Goal: Transaction & Acquisition: Book appointment/travel/reservation

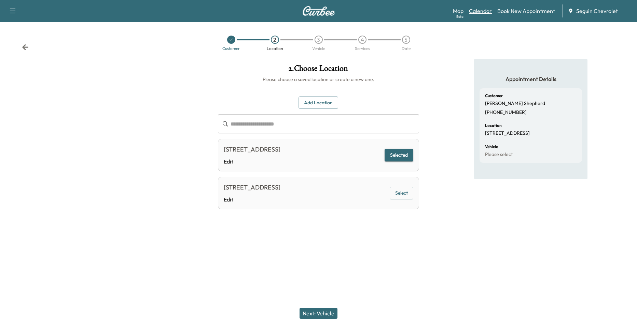
click at [479, 8] on link "Calendar" at bounding box center [480, 11] width 23 height 8
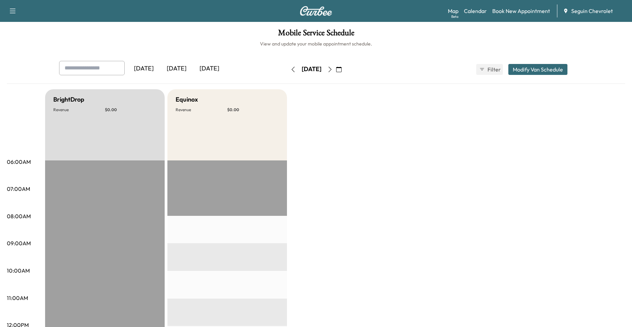
click at [333, 69] on icon "button" at bounding box center [329, 69] width 5 height 5
click at [336, 70] on div "[DATE]" at bounding box center [311, 69] width 49 height 11
click at [333, 70] on icon "button" at bounding box center [329, 69] width 5 height 5
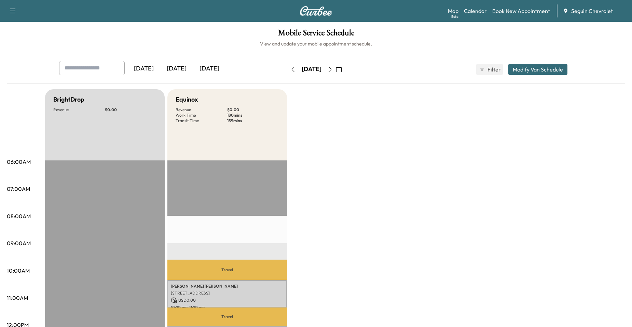
click at [333, 70] on icon "button" at bounding box center [329, 69] width 5 height 5
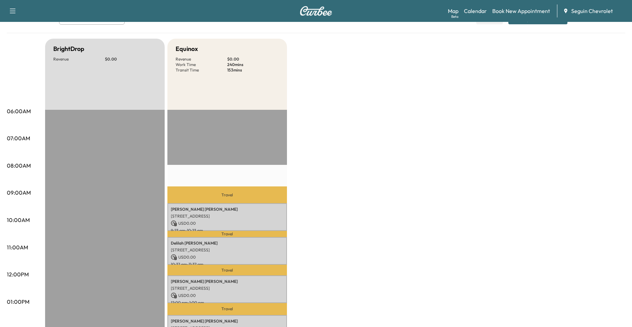
scroll to position [34, 0]
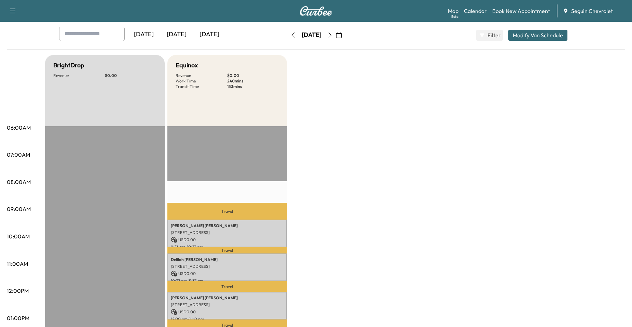
click at [291, 36] on icon "button" at bounding box center [293, 34] width 5 height 5
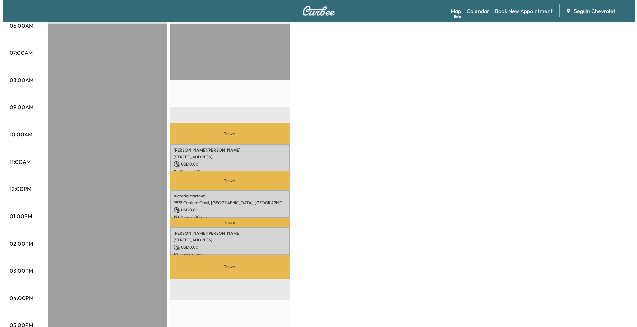
scroll to position [137, 0]
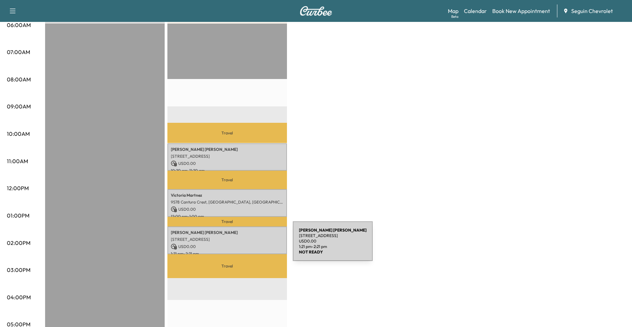
click at [242, 245] on p "USD 0.00" at bounding box center [227, 246] width 113 height 6
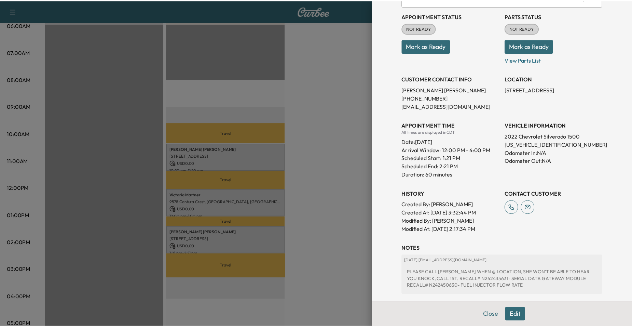
scroll to position [0, 0]
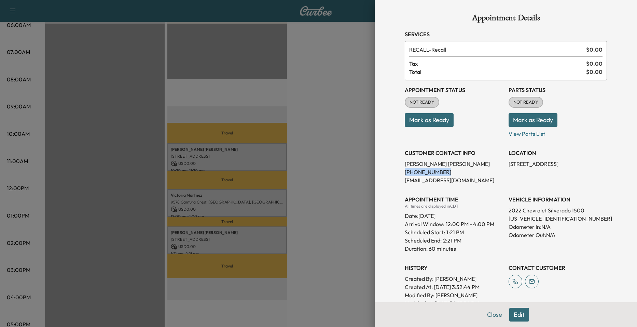
drag, startPoint x: 396, startPoint y: 172, endPoint x: 445, endPoint y: 171, distance: 48.9
click at [445, 171] on div "Appointment Details Services RECALL - Recall $ 0.00 Tax $ 0.00 Total $ 0.00 App…" at bounding box center [506, 209] width 219 height 419
drag, startPoint x: 445, startPoint y: 171, endPoint x: 428, endPoint y: 171, distance: 16.8
copy p "[PHONE_NUMBER]"
click at [348, 152] on div at bounding box center [318, 163] width 637 height 327
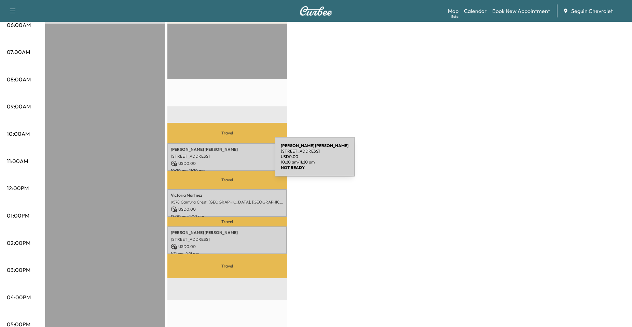
click at [224, 161] on p "USD 0.00" at bounding box center [227, 163] width 113 height 6
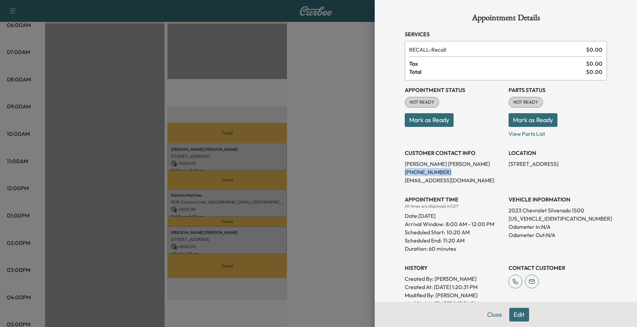
drag, startPoint x: 399, startPoint y: 173, endPoint x: 442, endPoint y: 171, distance: 42.4
click at [442, 171] on div "Appointment Details Services RECALL - Recall $ 0.00 Tax $ 0.00 Total $ 0.00 App…" at bounding box center [506, 209] width 219 height 419
drag, startPoint x: 442, startPoint y: 171, endPoint x: 431, endPoint y: 171, distance: 10.3
copy p "[PHONE_NUMBER]"
click at [349, 163] on div at bounding box center [318, 163] width 637 height 327
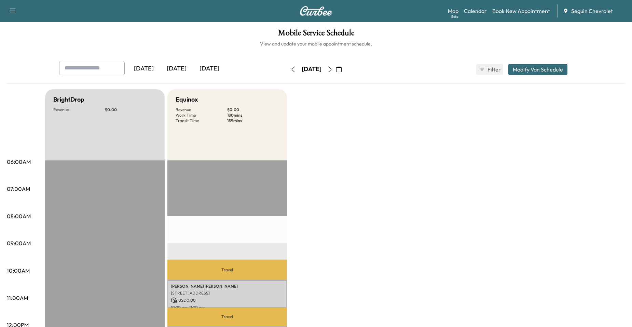
click at [333, 67] on icon "button" at bounding box center [329, 69] width 5 height 5
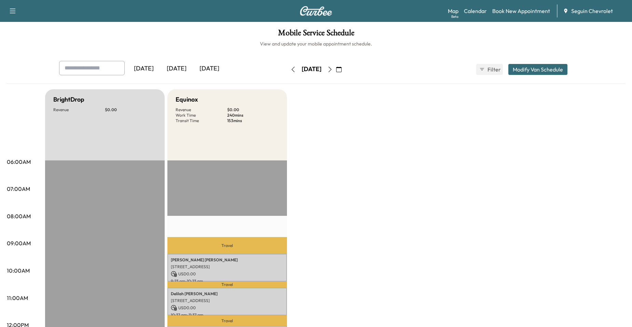
click at [336, 65] on button "button" at bounding box center [330, 69] width 12 height 11
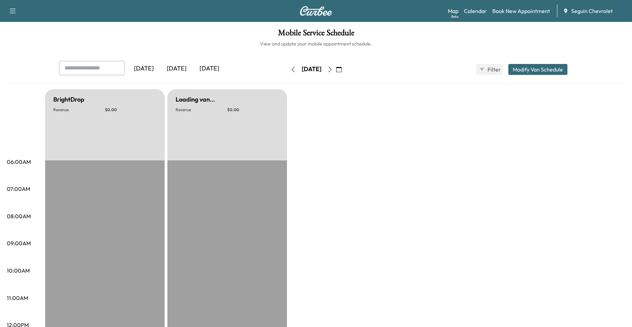
click at [336, 67] on button "button" at bounding box center [330, 69] width 12 height 11
click at [333, 67] on icon "button" at bounding box center [329, 69] width 5 height 5
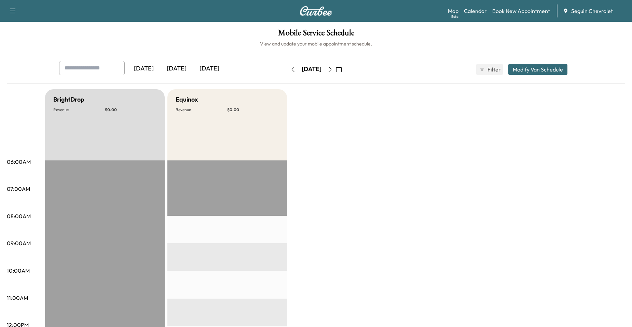
click at [336, 67] on button "button" at bounding box center [330, 69] width 12 height 11
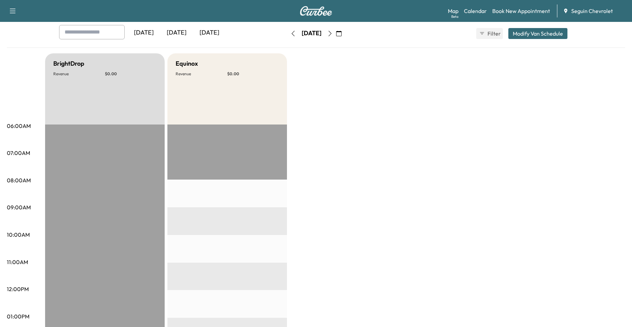
scroll to position [34, 0]
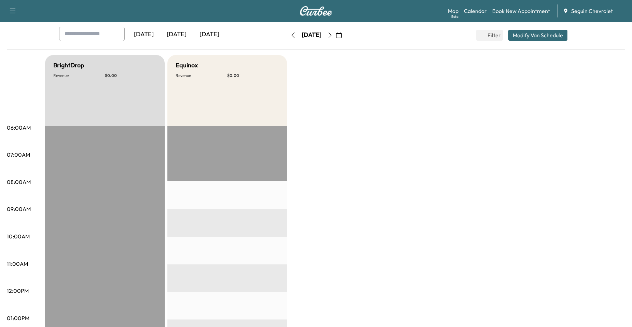
click at [336, 31] on button "button" at bounding box center [330, 35] width 12 height 11
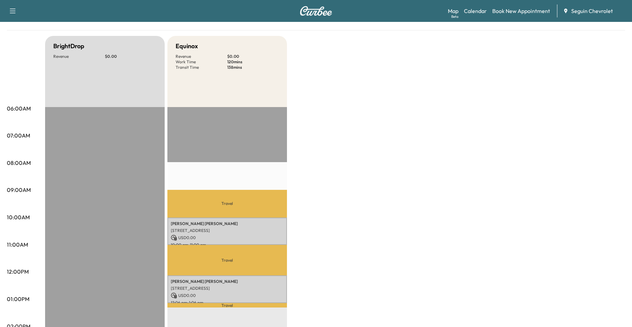
scroll to position [34, 0]
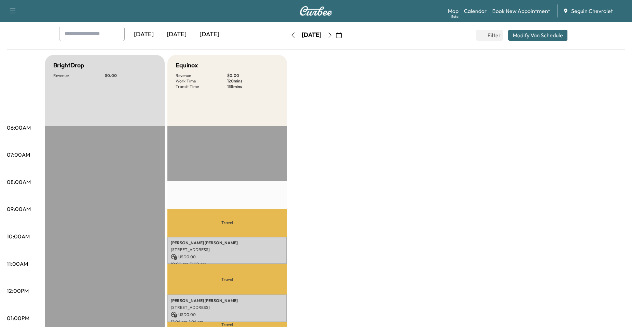
click at [332, 35] on icon "button" at bounding box center [330, 34] width 3 height 5
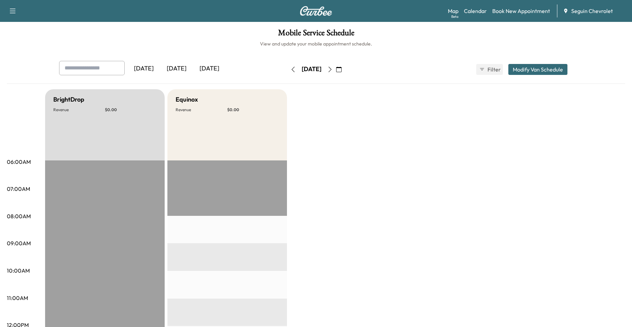
click at [336, 66] on button "button" at bounding box center [330, 69] width 12 height 11
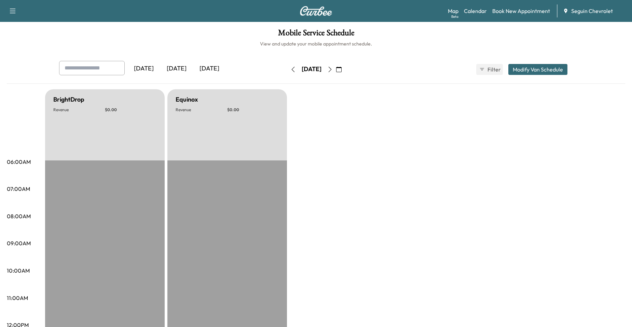
click at [336, 67] on button "button" at bounding box center [330, 69] width 12 height 11
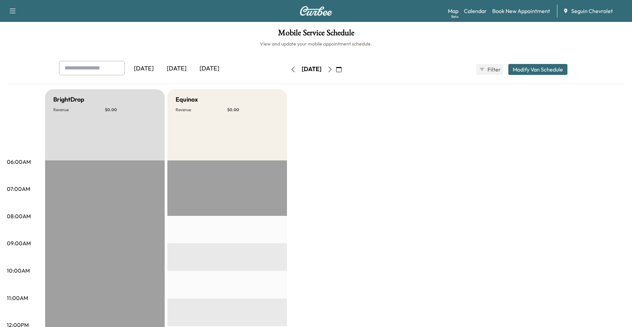
click at [336, 67] on button "button" at bounding box center [330, 69] width 12 height 11
click at [345, 67] on button "button" at bounding box center [339, 69] width 12 height 11
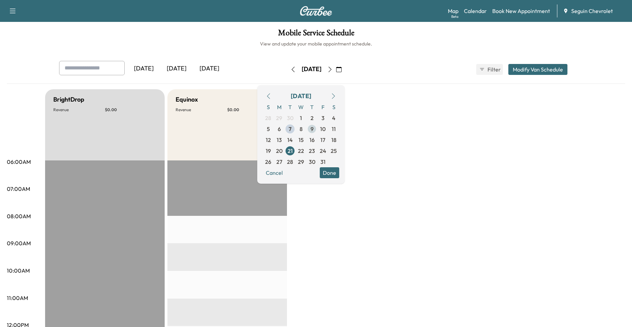
click at [314, 130] on span "9" at bounding box center [312, 129] width 3 height 8
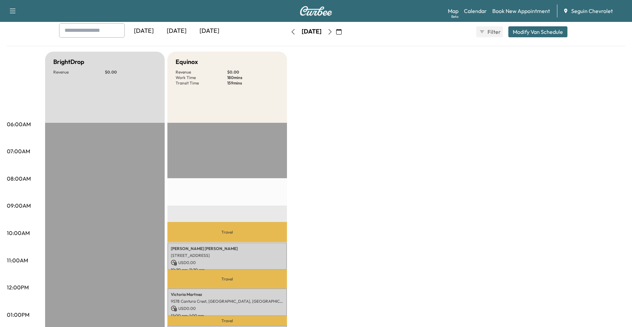
scroll to position [34, 0]
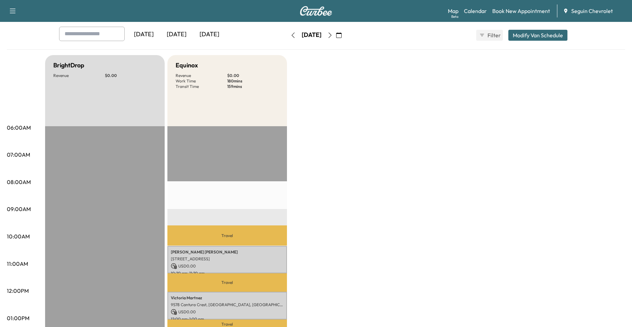
click at [345, 39] on button "button" at bounding box center [339, 35] width 12 height 11
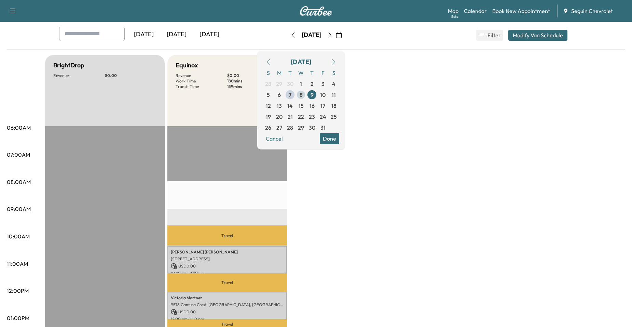
click at [307, 95] on span "8" at bounding box center [301, 94] width 11 height 11
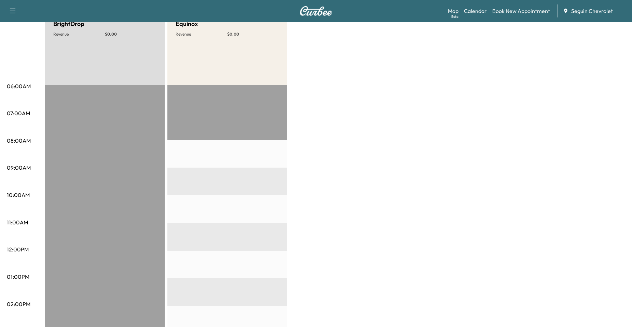
scroll to position [34, 0]
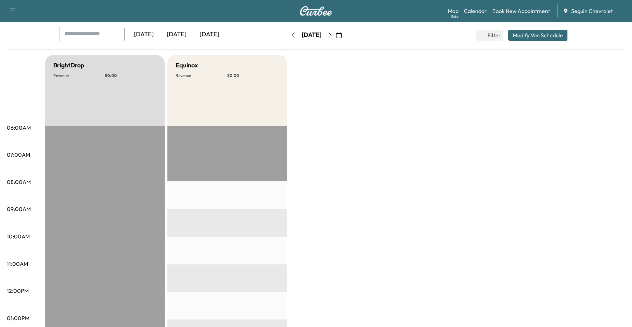
click at [333, 35] on icon "button" at bounding box center [329, 34] width 5 height 5
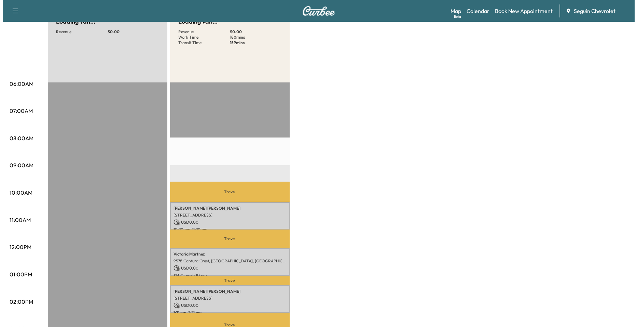
scroll to position [103, 0]
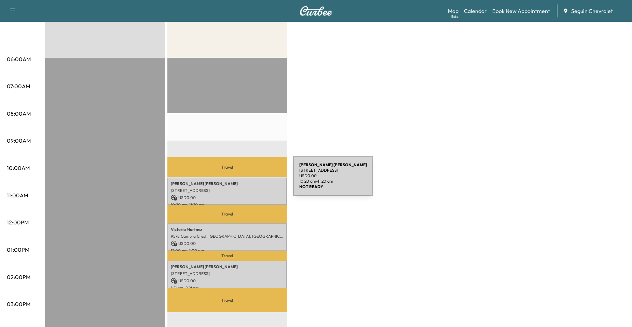
click at [238, 188] on p "[STREET_ADDRESS]" at bounding box center [227, 190] width 113 height 5
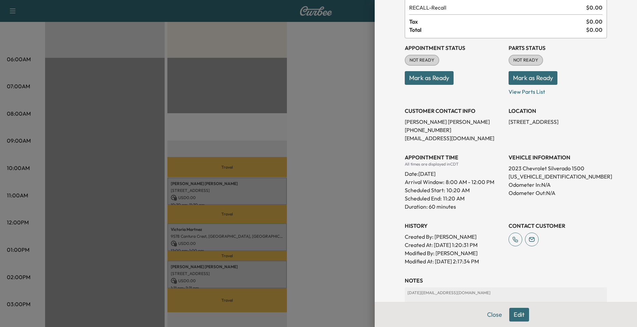
scroll to position [118, 0]
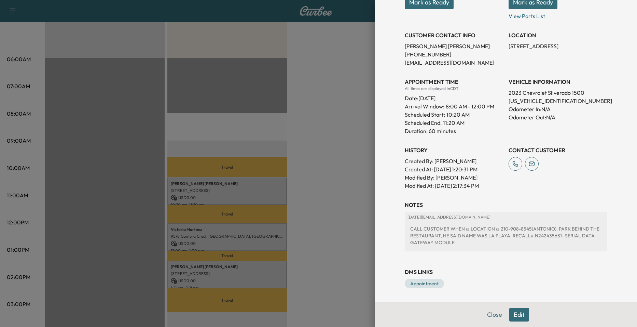
click at [283, 222] on div at bounding box center [318, 163] width 637 height 327
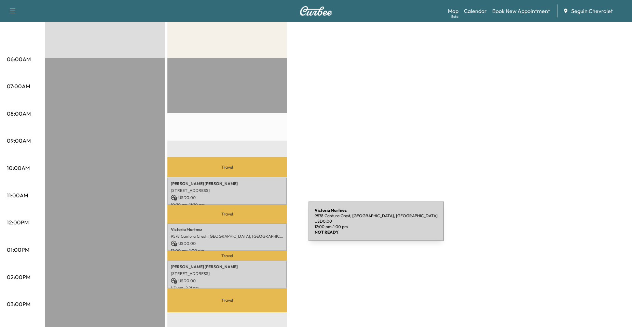
click at [257, 227] on p "[PERSON_NAME]" at bounding box center [227, 229] width 113 height 5
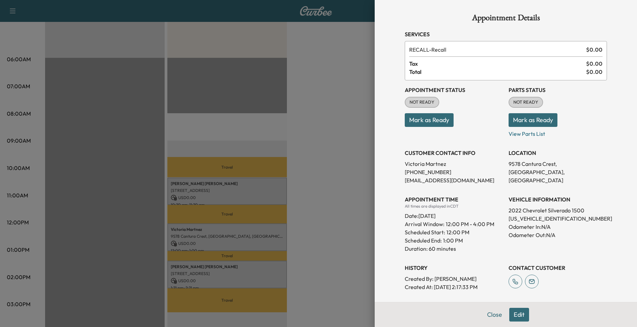
click at [260, 188] on div at bounding box center [318, 163] width 637 height 327
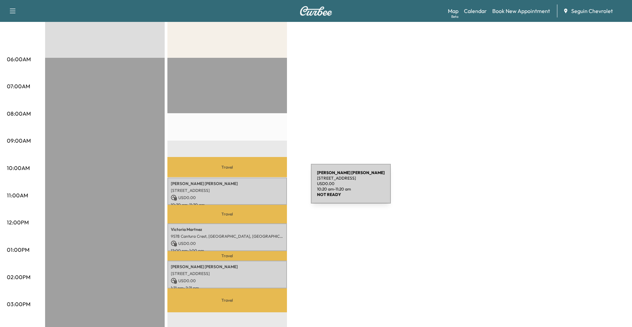
click at [260, 188] on p "[STREET_ADDRESS]" at bounding box center [227, 190] width 113 height 5
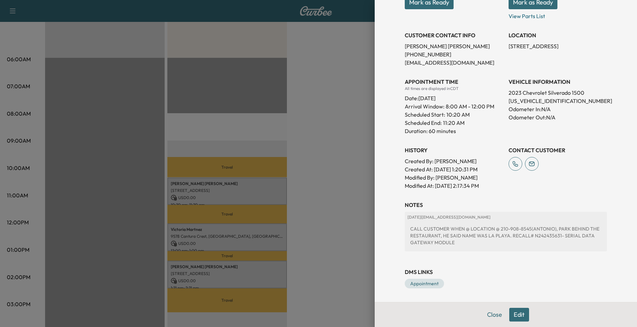
click at [344, 213] on div at bounding box center [318, 163] width 637 height 327
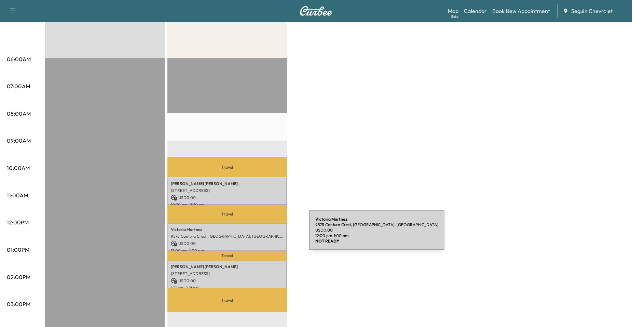
click at [258, 234] on p "9578 Cantura Crest, [GEOGRAPHIC_DATA], [GEOGRAPHIC_DATA]" at bounding box center [227, 235] width 113 height 5
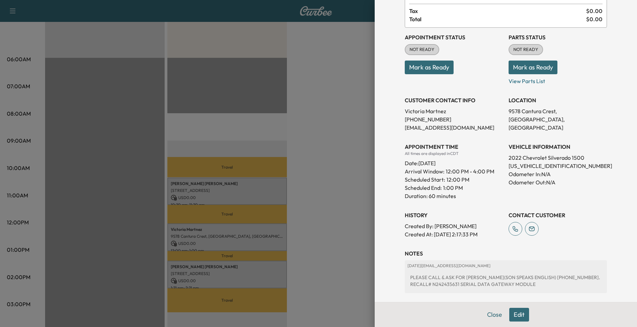
scroll to position [94, 0]
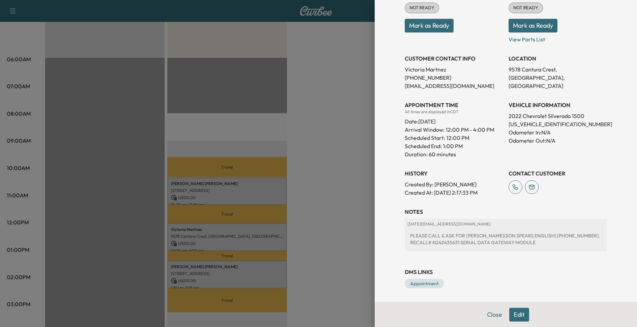
click at [308, 230] on div at bounding box center [318, 163] width 637 height 327
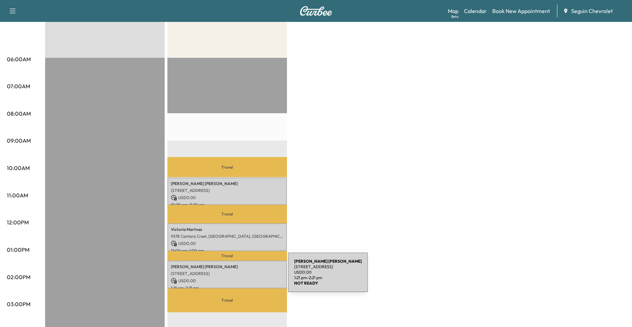
click at [237, 278] on p "USD 0.00" at bounding box center [227, 281] width 113 height 6
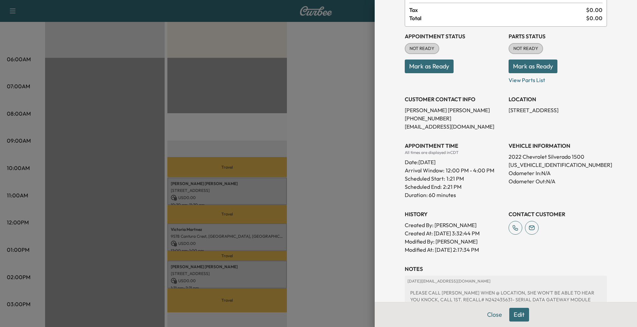
scroll to position [118, 0]
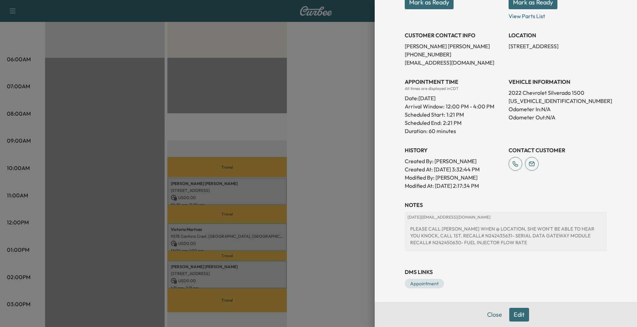
click at [325, 197] on div at bounding box center [318, 163] width 637 height 327
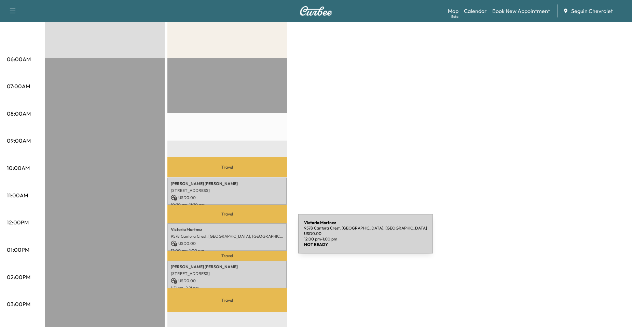
click at [247, 238] on div "[PERSON_NAME] [STREET_ADDRESS] USD 0.00 12:00 pm - 1:00 pm" at bounding box center [227, 237] width 120 height 28
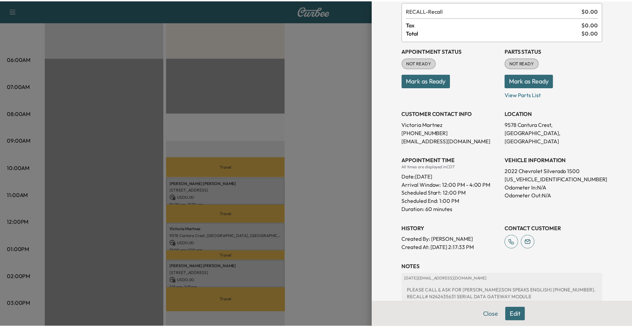
scroll to position [94, 0]
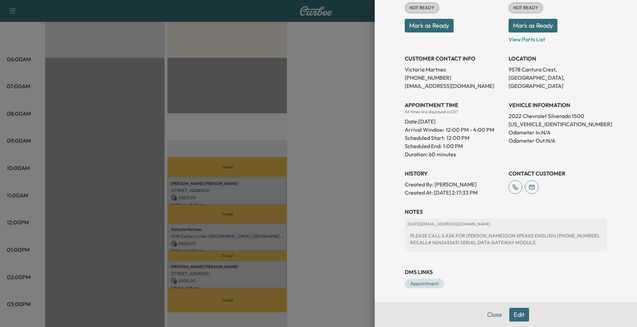
click at [291, 183] on div at bounding box center [318, 163] width 637 height 327
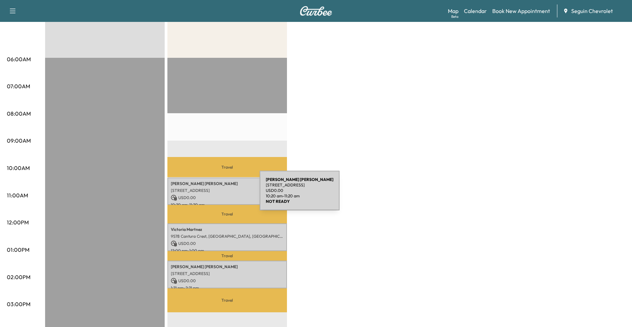
click at [208, 194] on p "USD 0.00" at bounding box center [227, 197] width 113 height 6
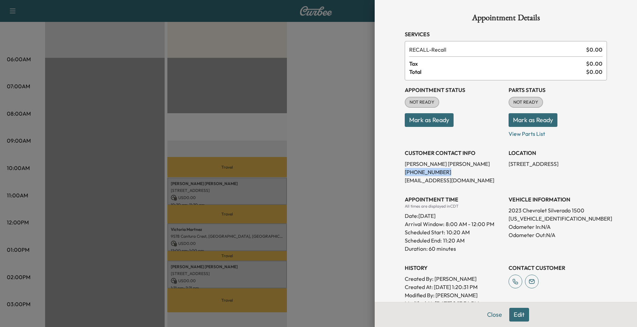
drag, startPoint x: 400, startPoint y: 171, endPoint x: 459, endPoint y: 171, distance: 59.1
click at [459, 171] on p "[PHONE_NUMBER]" at bounding box center [454, 172] width 98 height 8
drag, startPoint x: 459, startPoint y: 171, endPoint x: 432, endPoint y: 173, distance: 27.4
copy p "[PHONE_NUMBER]"
click at [238, 176] on div at bounding box center [318, 163] width 637 height 327
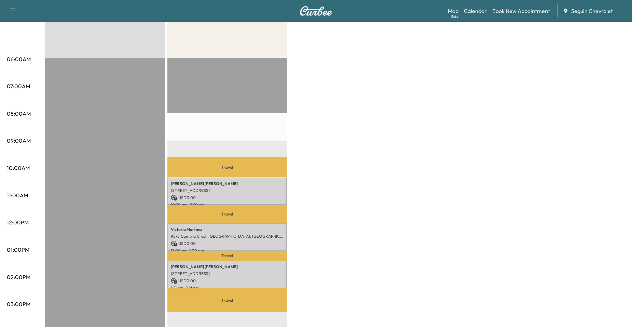
scroll to position [0, 0]
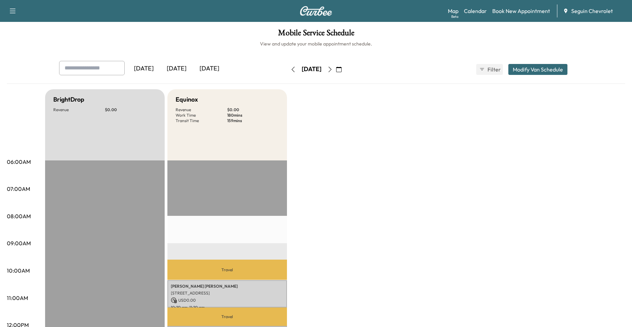
click at [333, 67] on icon "button" at bounding box center [329, 69] width 5 height 5
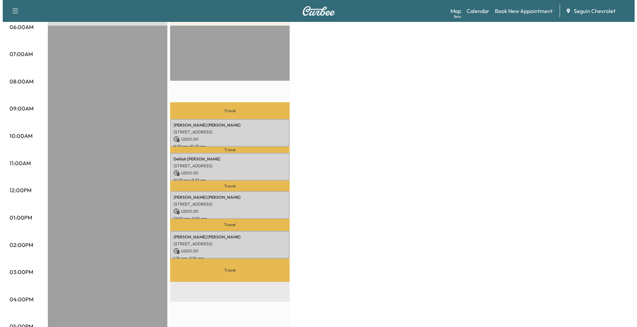
scroll to position [137, 0]
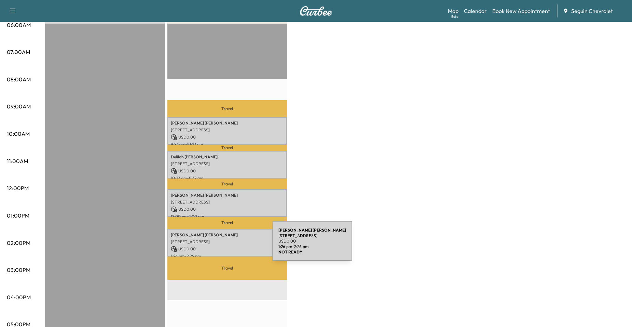
click at [220, 248] on p "USD 0.00" at bounding box center [227, 249] width 113 height 6
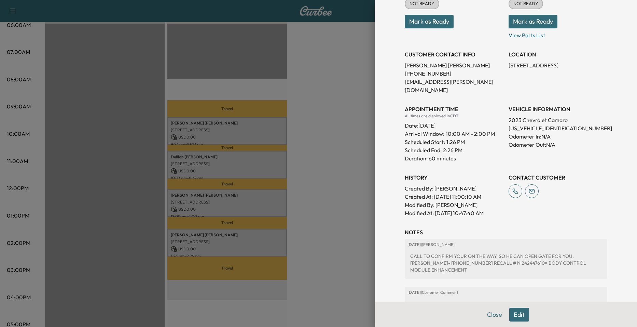
scroll to position [152, 0]
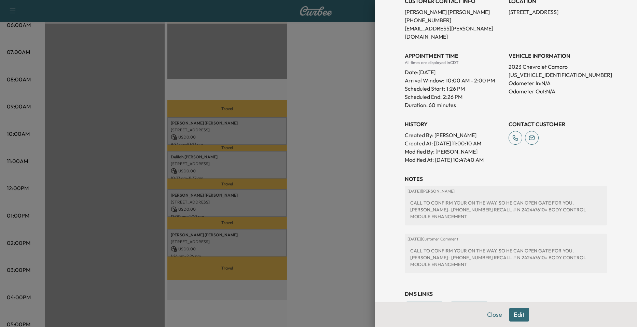
drag, startPoint x: 343, startPoint y: 156, endPoint x: 336, endPoint y: 156, distance: 6.5
click at [342, 156] on div at bounding box center [318, 163] width 637 height 327
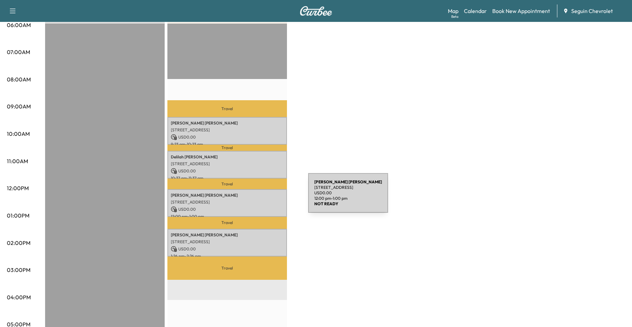
click at [253, 206] on p "USD 0.00" at bounding box center [227, 209] width 113 height 6
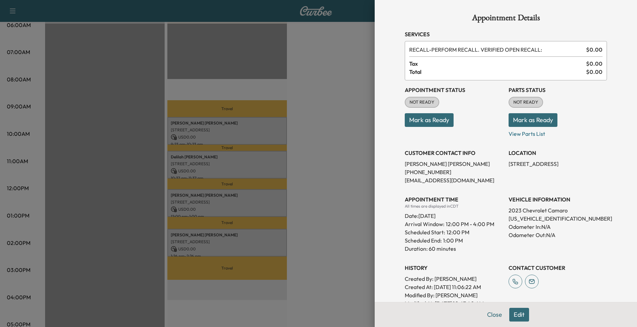
scroll to position [137, 0]
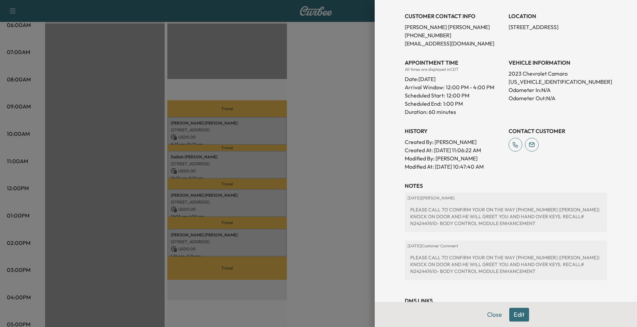
click at [340, 145] on div at bounding box center [318, 163] width 637 height 327
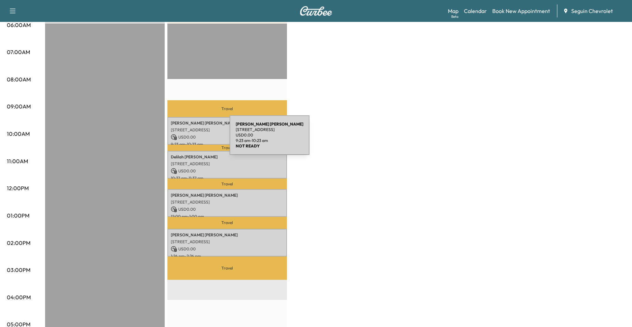
click at [185, 127] on p "[STREET_ADDRESS]" at bounding box center [227, 129] width 113 height 5
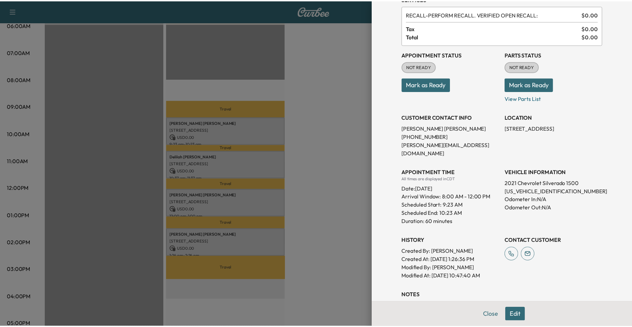
scroll to position [103, 0]
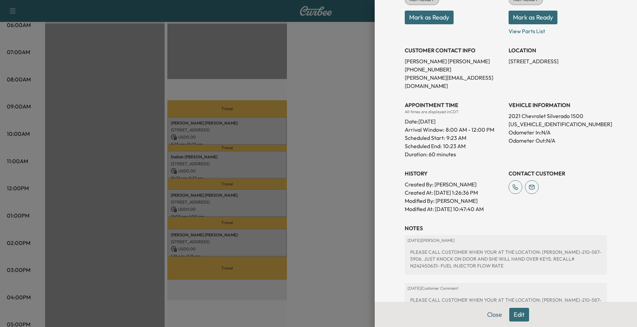
click at [336, 147] on div at bounding box center [318, 163] width 637 height 327
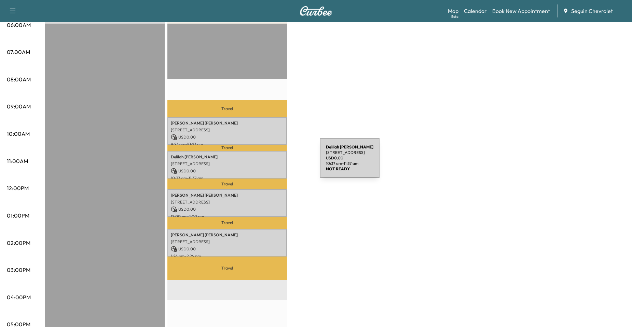
click at [266, 163] on p "[STREET_ADDRESS]" at bounding box center [227, 163] width 113 height 5
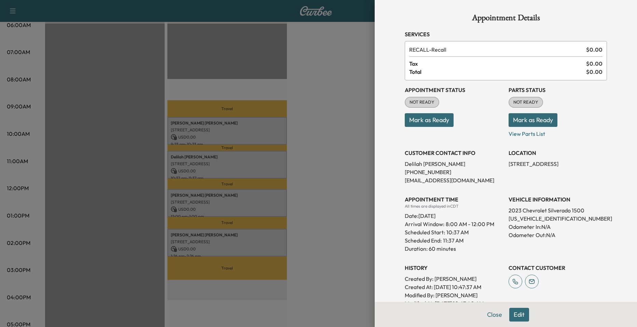
click at [303, 152] on div at bounding box center [318, 163] width 637 height 327
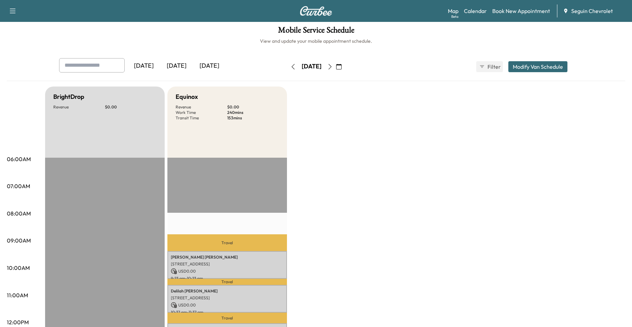
scroll to position [0, 0]
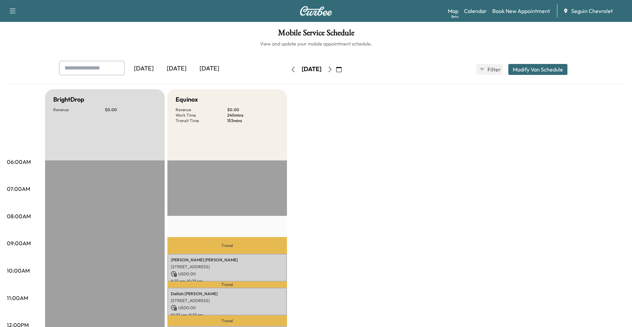
click at [292, 69] on icon "button" at bounding box center [293, 69] width 3 height 5
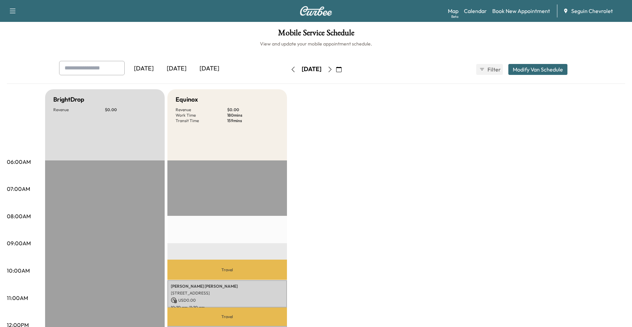
click at [342, 68] on icon "button" at bounding box center [338, 69] width 5 height 5
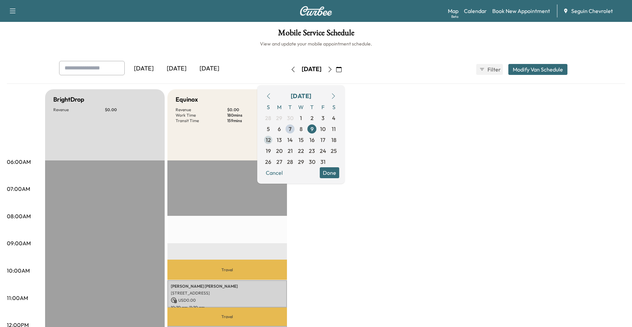
click at [274, 143] on span "12" at bounding box center [268, 139] width 11 height 11
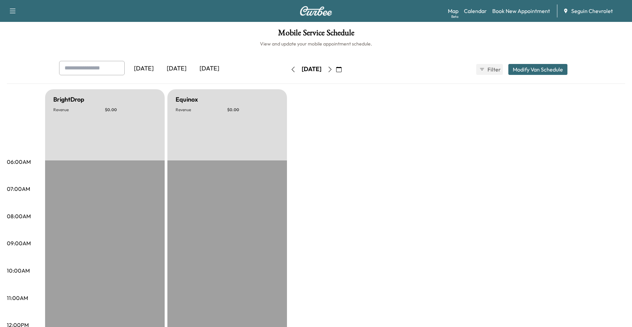
click at [333, 69] on icon "button" at bounding box center [329, 69] width 5 height 5
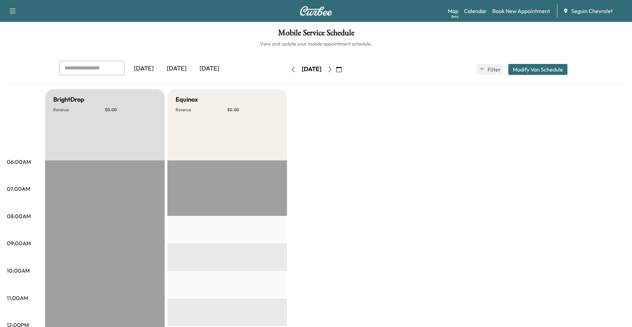
click at [333, 69] on icon "button" at bounding box center [329, 69] width 5 height 5
click at [336, 75] on button "button" at bounding box center [330, 69] width 12 height 11
click at [336, 74] on div "[DATE]" at bounding box center [311, 69] width 49 height 11
click at [333, 72] on icon "button" at bounding box center [329, 69] width 5 height 5
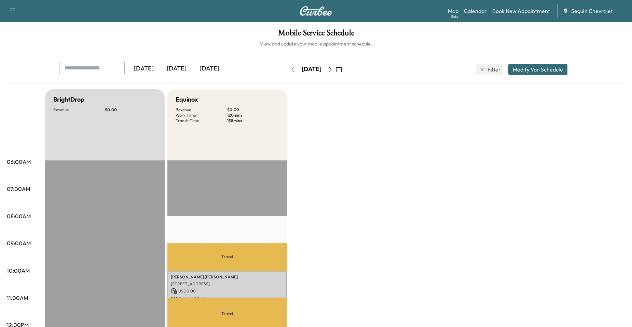
click at [345, 59] on div "[DATE] October 2025 S M T W T F S 28 29 30 1 2 3 4 5 6 7 8 9 10 11 12 13 14 15 …" at bounding box center [315, 69] width 57 height 22
click at [332, 67] on icon "button" at bounding box center [330, 69] width 3 height 5
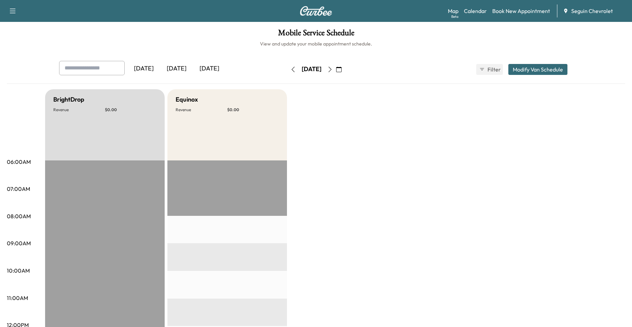
click at [342, 75] on div "[DATE] October 2025 S M T W T F S 28 29 30 1 2 3 4 5 6 7 8 9 10 11 12 13 14 15 …" at bounding box center [315, 69] width 57 height 22
click at [336, 73] on button "button" at bounding box center [330, 69] width 12 height 11
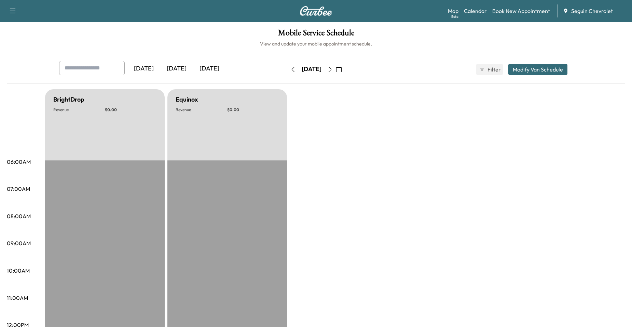
click at [336, 73] on button "button" at bounding box center [330, 69] width 12 height 11
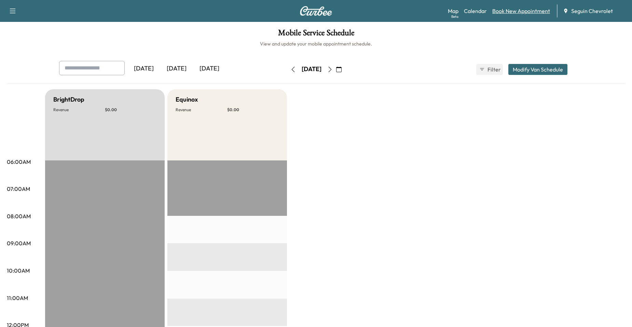
click at [501, 12] on link "Book New Appointment" at bounding box center [522, 11] width 58 height 8
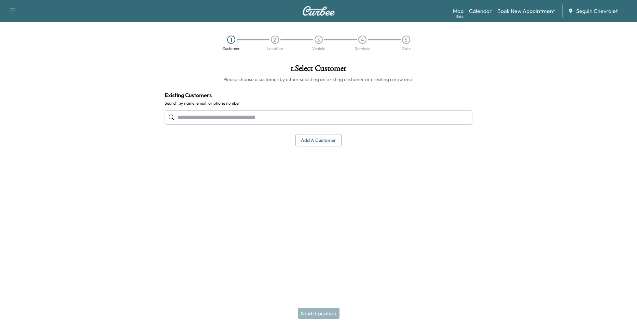
click at [268, 117] on input "text" at bounding box center [319, 117] width 308 height 14
click at [211, 123] on input "text" at bounding box center [319, 117] width 308 height 14
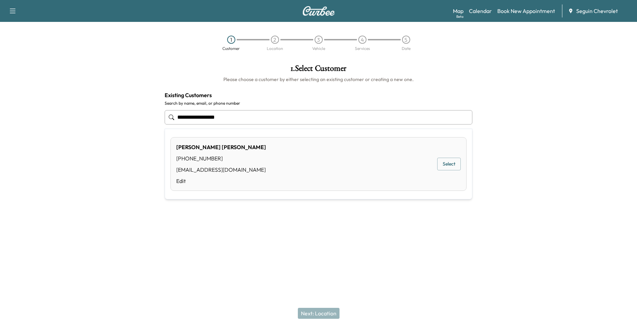
click at [431, 163] on div "[PERSON_NAME] [PHONE_NUMBER] [EMAIL_ADDRESS][DOMAIN_NAME] Edit Select" at bounding box center [319, 164] width 296 height 54
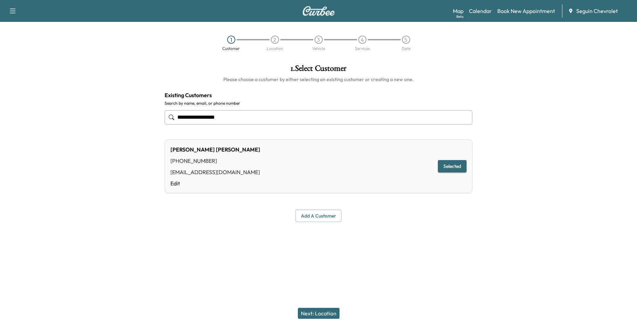
type input "**********"
click at [462, 165] on button "Selected" at bounding box center [452, 166] width 29 height 13
click at [325, 308] on div "Next: Location" at bounding box center [318, 312] width 637 height 27
click at [324, 310] on button "Next: Location" at bounding box center [319, 313] width 42 height 11
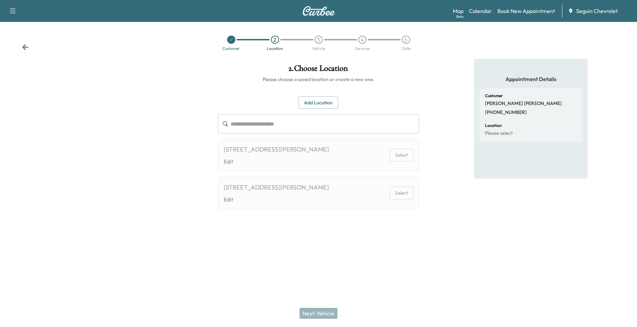
click at [393, 129] on input "text" at bounding box center [325, 123] width 189 height 19
click at [380, 147] on div "[STREET_ADDRESS][PERSON_NAME] Edit Select" at bounding box center [319, 155] width 202 height 32
click at [378, 153] on div "[STREET_ADDRESS][PERSON_NAME] Edit Select" at bounding box center [319, 155] width 202 height 32
click at [375, 160] on div "[STREET_ADDRESS][PERSON_NAME] Edit Select" at bounding box center [319, 155] width 202 height 32
click at [397, 156] on button "Select" at bounding box center [402, 155] width 24 height 13
